Goal: Task Accomplishment & Management: Manage account settings

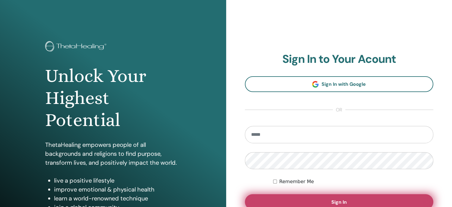
type input "**********"
click at [336, 199] on span "Sign In" at bounding box center [338, 202] width 15 height 6
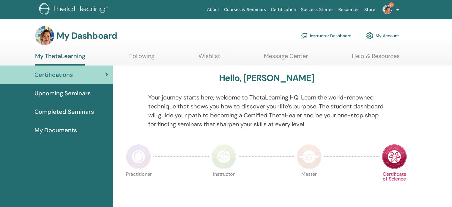
click at [325, 36] on link "Instructor Dashboard" at bounding box center [325, 35] width 51 height 13
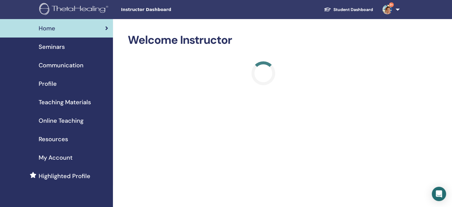
click at [56, 48] on span "Seminars" at bounding box center [52, 46] width 26 height 9
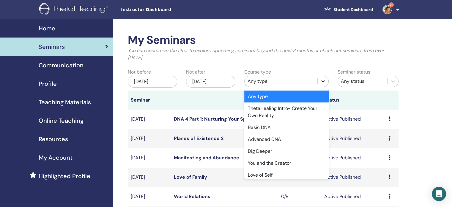
click at [322, 82] on icon at bounding box center [323, 81] width 6 height 6
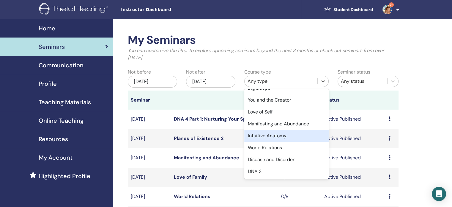
scroll to position [59, 0]
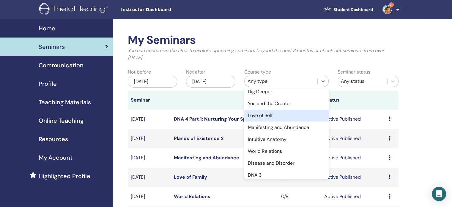
click at [301, 116] on div "Love of Self" at bounding box center [286, 115] width 84 height 12
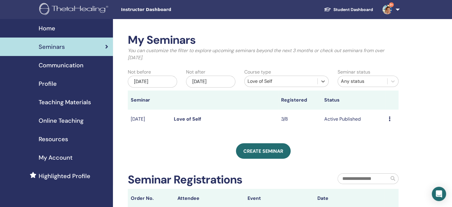
click at [186, 119] on link "Love of Self" at bounding box center [187, 119] width 27 height 6
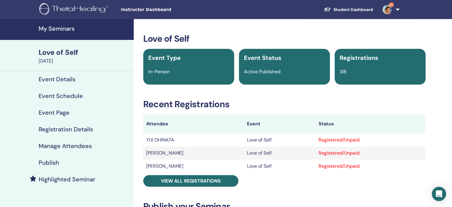
click at [59, 146] on h4 "Manage Attendees" at bounding box center [65, 145] width 53 height 7
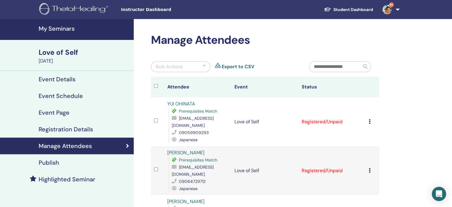
click at [370, 121] on icon at bounding box center [370, 121] width 2 height 5
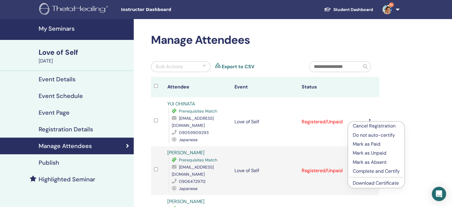
click at [393, 184] on link "Download Certificate" at bounding box center [376, 183] width 46 height 6
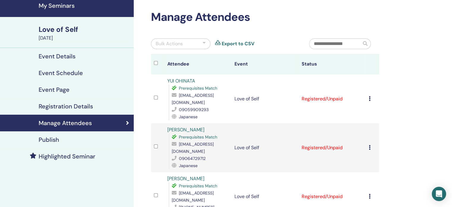
scroll to position [59, 0]
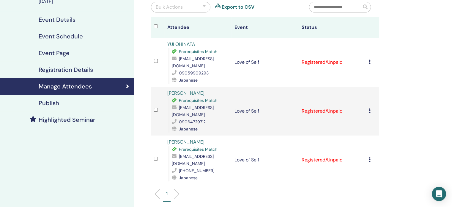
click at [370, 108] on icon at bounding box center [370, 110] width 2 height 5
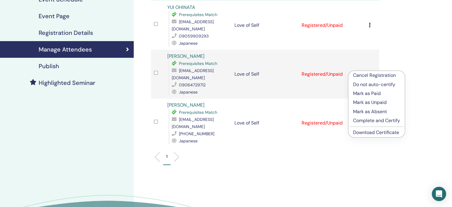
scroll to position [149, 0]
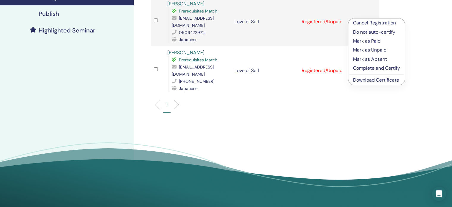
click at [387, 79] on link "Download Certificate" at bounding box center [376, 80] width 46 height 6
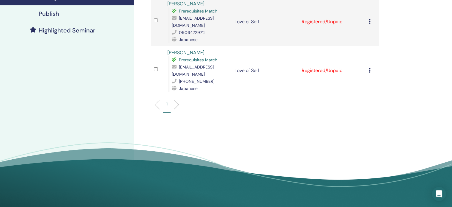
click at [370, 68] on icon at bounding box center [370, 70] width 2 height 5
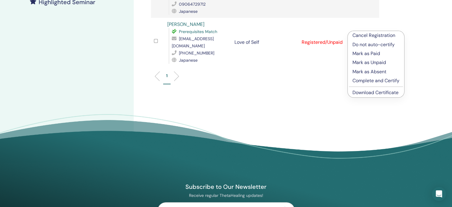
scroll to position [208, 0]
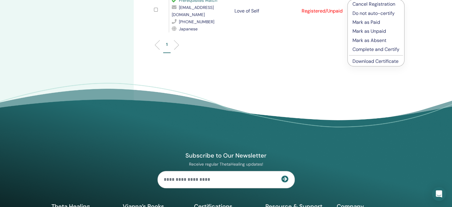
click at [386, 63] on link "Download Certificate" at bounding box center [376, 61] width 46 height 6
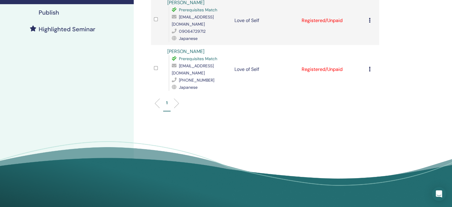
scroll to position [149, 0]
